Goal: Find specific page/section: Find specific page/section

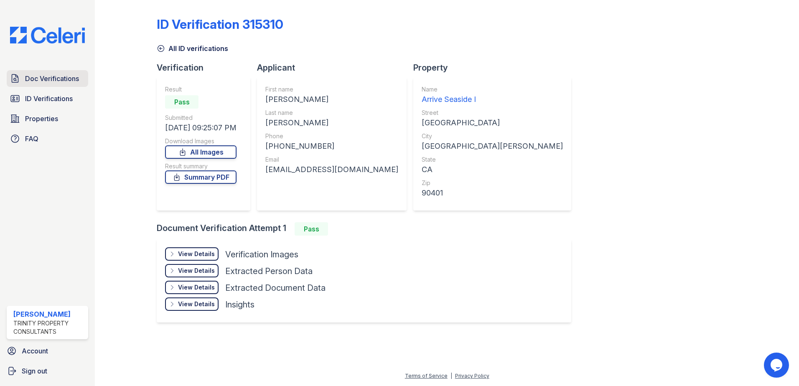
click at [61, 80] on span "Doc Verifications" at bounding box center [52, 79] width 54 height 10
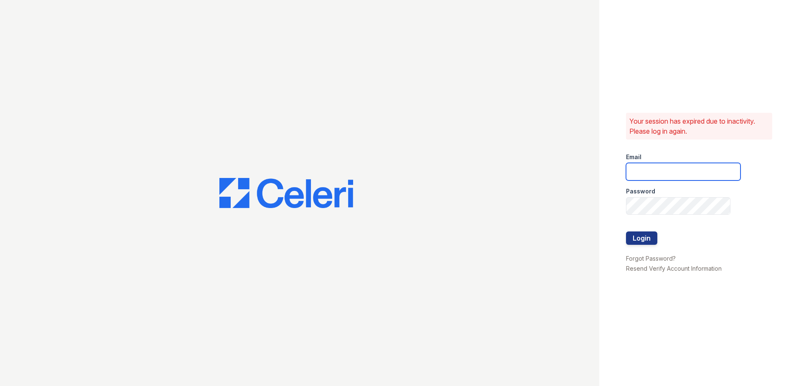
type input "nramirez@trinity-pm.com"
click at [643, 241] on button "Login" at bounding box center [641, 238] width 31 height 13
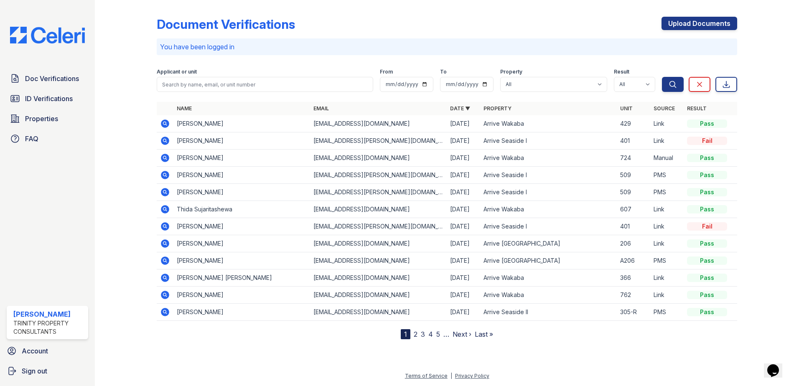
click at [165, 141] on icon at bounding box center [164, 140] width 2 height 2
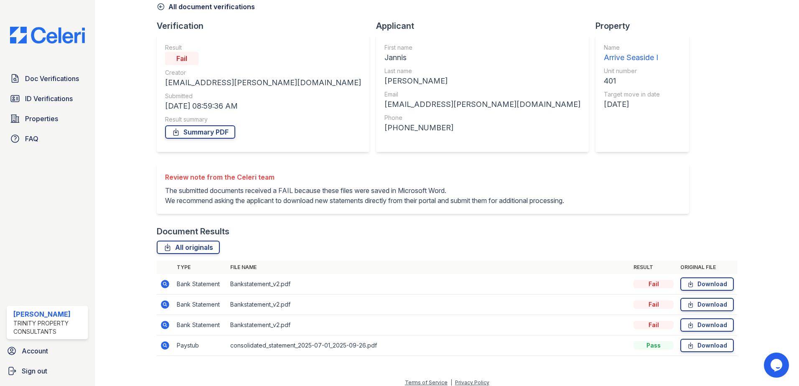
scroll to position [59, 0]
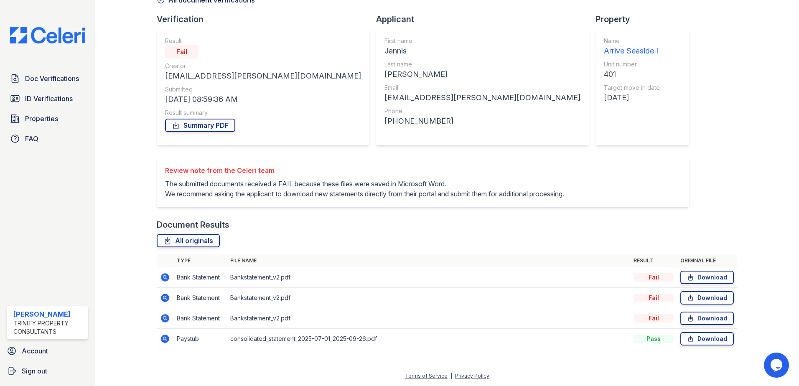
click at [166, 278] on icon at bounding box center [165, 278] width 10 height 10
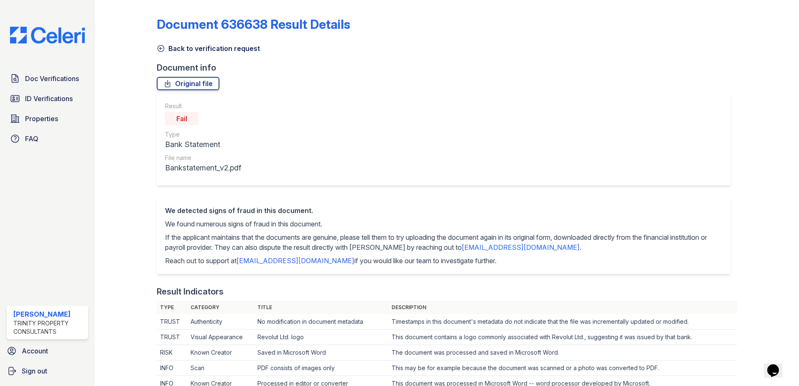
click at [157, 47] on icon at bounding box center [161, 48] width 8 height 8
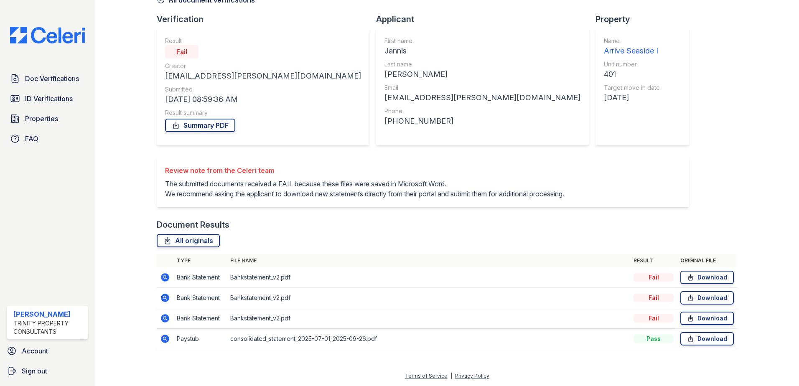
scroll to position [59, 0]
click at [163, 339] on icon at bounding box center [165, 339] width 8 height 8
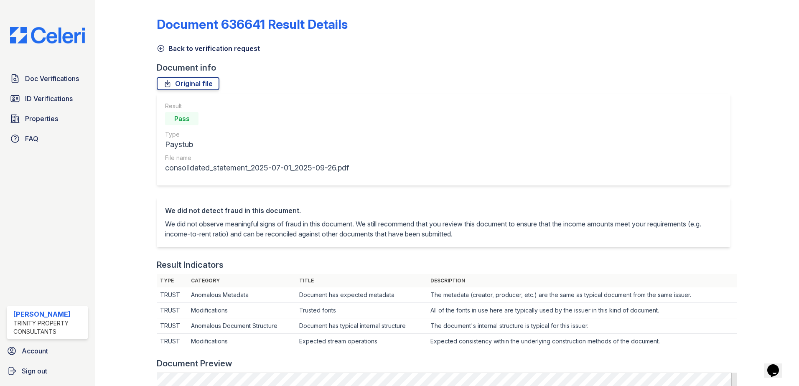
click at [161, 46] on icon at bounding box center [161, 48] width 8 height 8
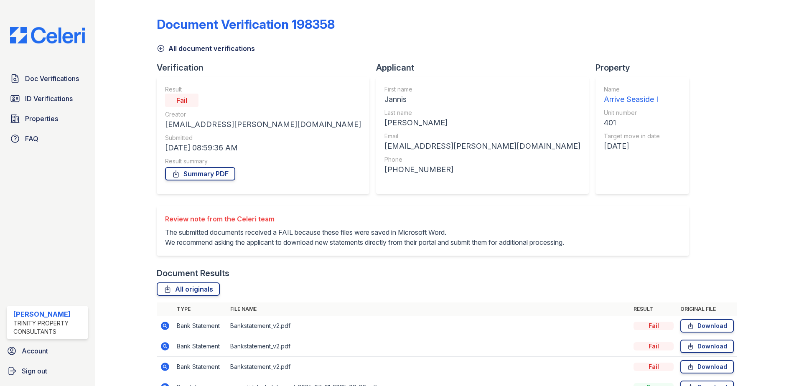
click at [161, 50] on icon at bounding box center [161, 48] width 8 height 8
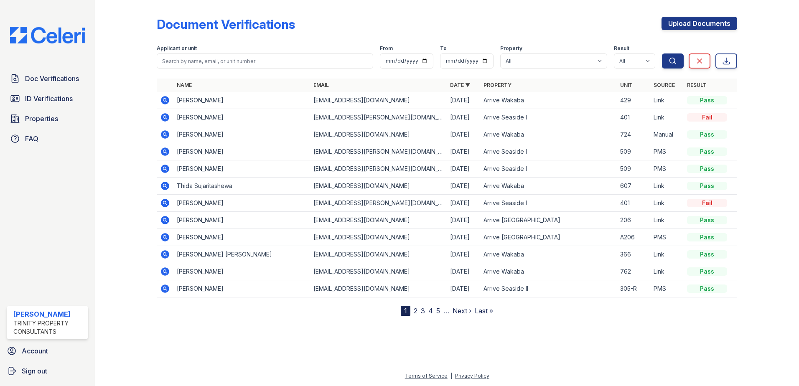
click at [166, 115] on icon at bounding box center [165, 117] width 8 height 8
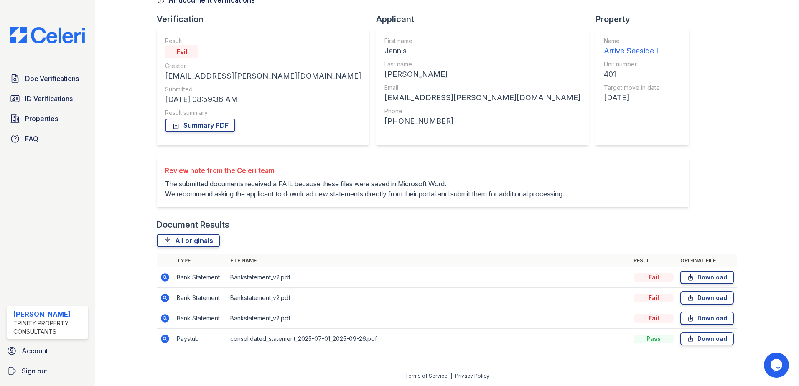
scroll to position [17, 0]
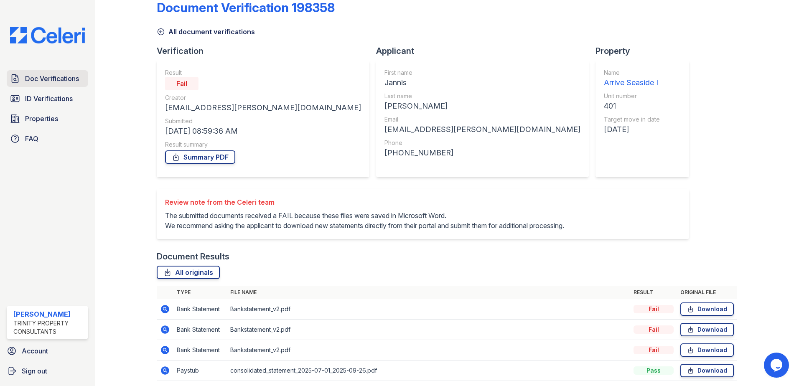
click at [59, 85] on link "Doc Verifications" at bounding box center [48, 78] width 82 height 17
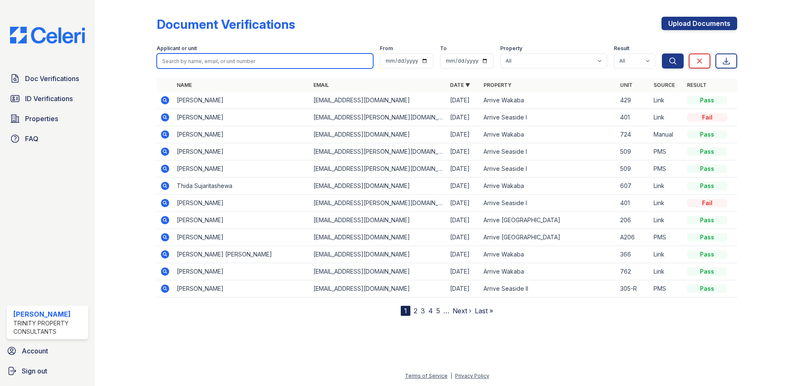
click at [223, 61] on input "search" at bounding box center [265, 61] width 217 height 15
type input "jiayao li"
click at [662, 54] on button "Search" at bounding box center [673, 61] width 22 height 15
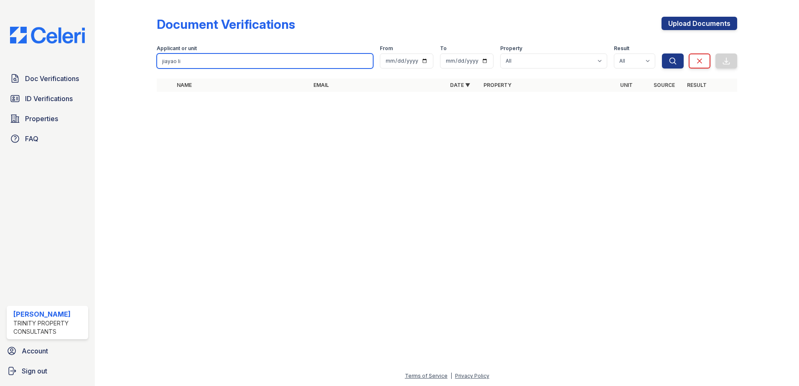
click at [210, 65] on input "jiayao li" at bounding box center [265, 61] width 217 height 15
type input "jiayao"
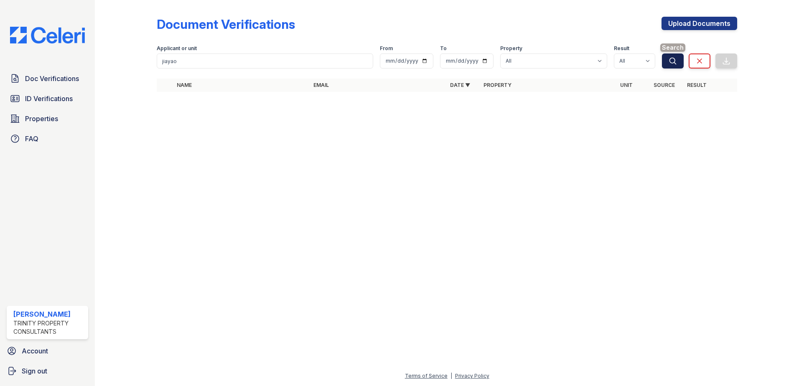
click at [680, 59] on button "Search" at bounding box center [673, 61] width 22 height 15
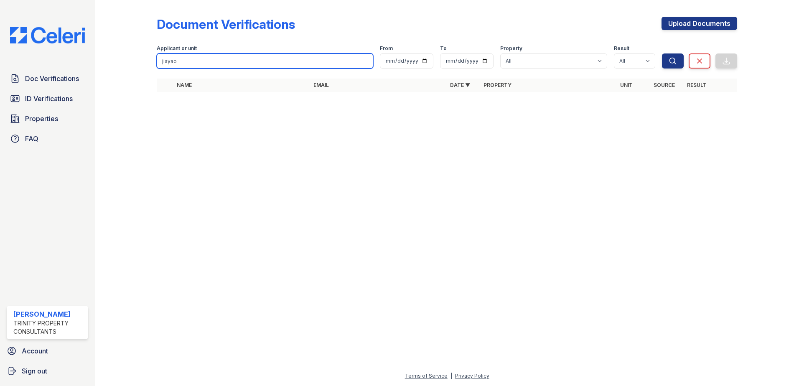
click at [221, 59] on input "jiayao" at bounding box center [265, 61] width 217 height 15
type input "hang"
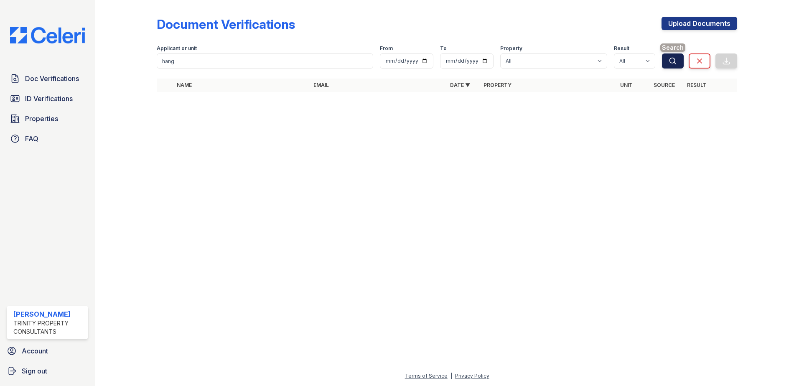
click at [662, 54] on button "Search" at bounding box center [673, 61] width 22 height 15
click at [671, 61] on icon "submit" at bounding box center [673, 61] width 8 height 8
click at [669, 65] on icon "submit" at bounding box center [673, 61] width 8 height 8
click at [42, 99] on span "ID Verifications" at bounding box center [49, 99] width 48 height 10
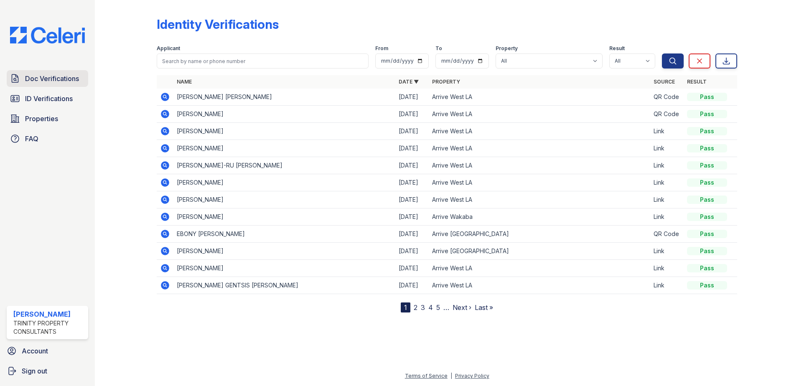
click at [76, 85] on link "Doc Verifications" at bounding box center [48, 78] width 82 height 17
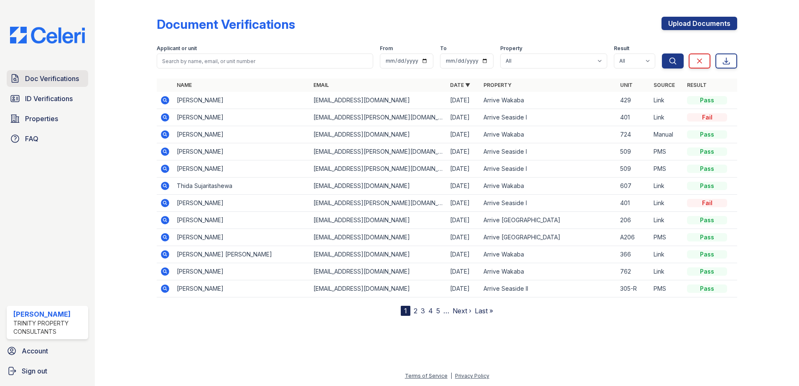
click at [56, 76] on span "Doc Verifications" at bounding box center [52, 79] width 54 height 10
click at [41, 101] on span "ID Verifications" at bounding box center [49, 99] width 48 height 10
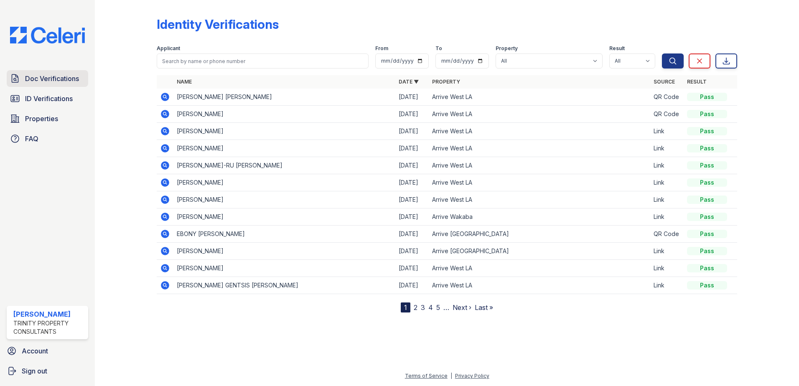
click at [48, 78] on span "Doc Verifications" at bounding box center [52, 79] width 54 height 10
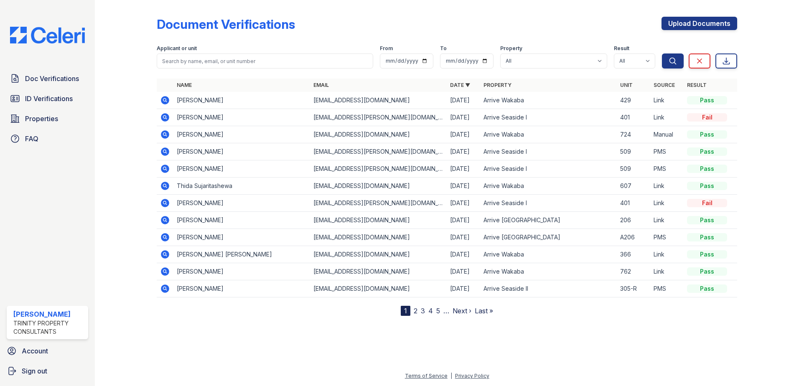
click at [46, 125] on link "Properties" at bounding box center [48, 118] width 82 height 17
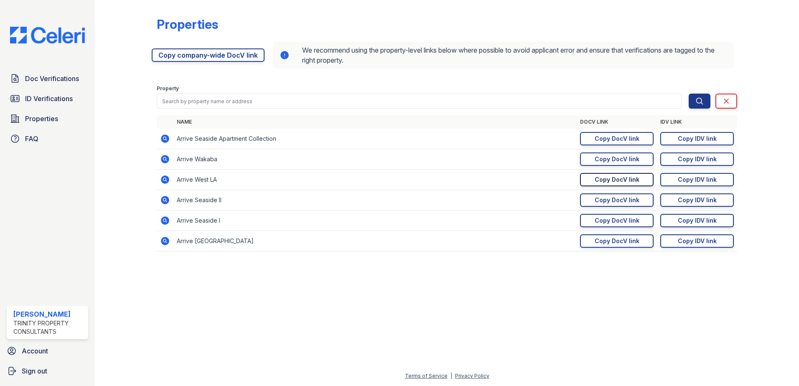
click at [637, 180] on div "Copy DocV link" at bounding box center [617, 180] width 45 height 8
